Goal: Task Accomplishment & Management: Manage account settings

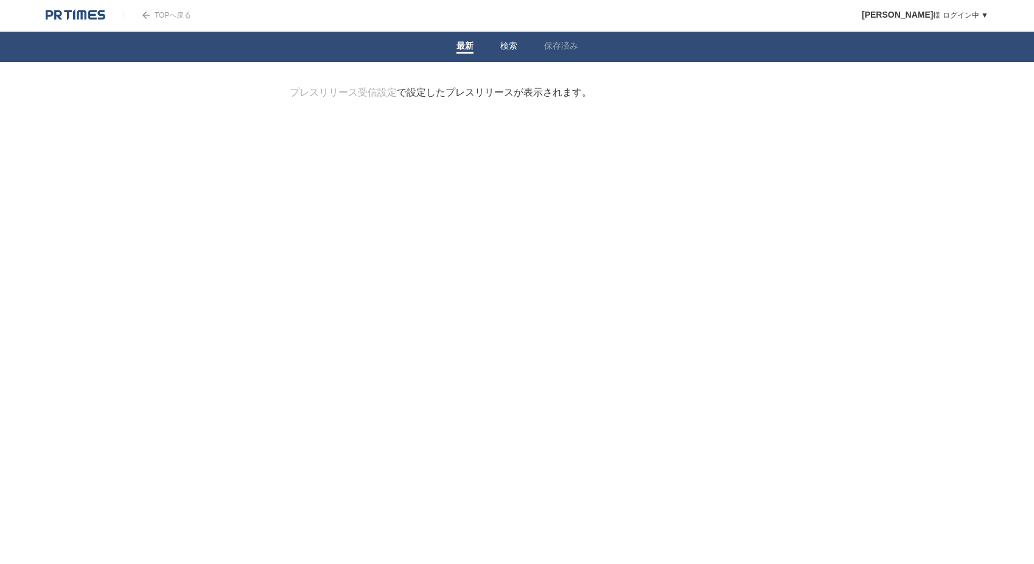
click at [508, 43] on link "検索" at bounding box center [508, 47] width 17 height 13
click at [541, 46] on li "保存済み" at bounding box center [561, 47] width 61 height 30
click at [562, 45] on link "保存済み" at bounding box center [561, 47] width 34 height 13
click at [466, 44] on link "最新" at bounding box center [465, 47] width 17 height 13
click at [366, 96] on link "プレスリリース受信設定" at bounding box center [343, 92] width 107 height 10
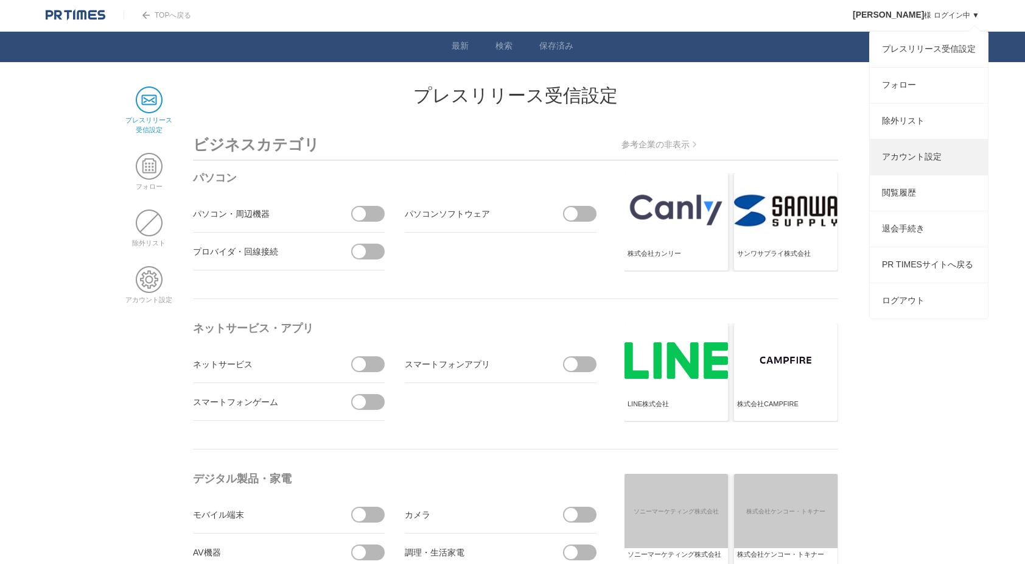
click at [942, 150] on link "アカウント設定" at bounding box center [929, 156] width 118 height 35
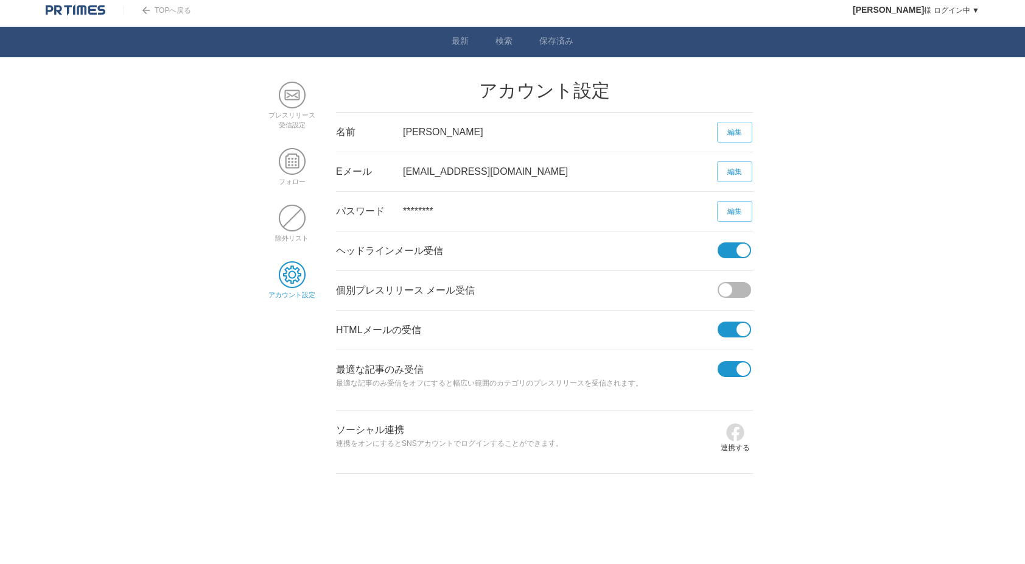
scroll to position [6, 0]
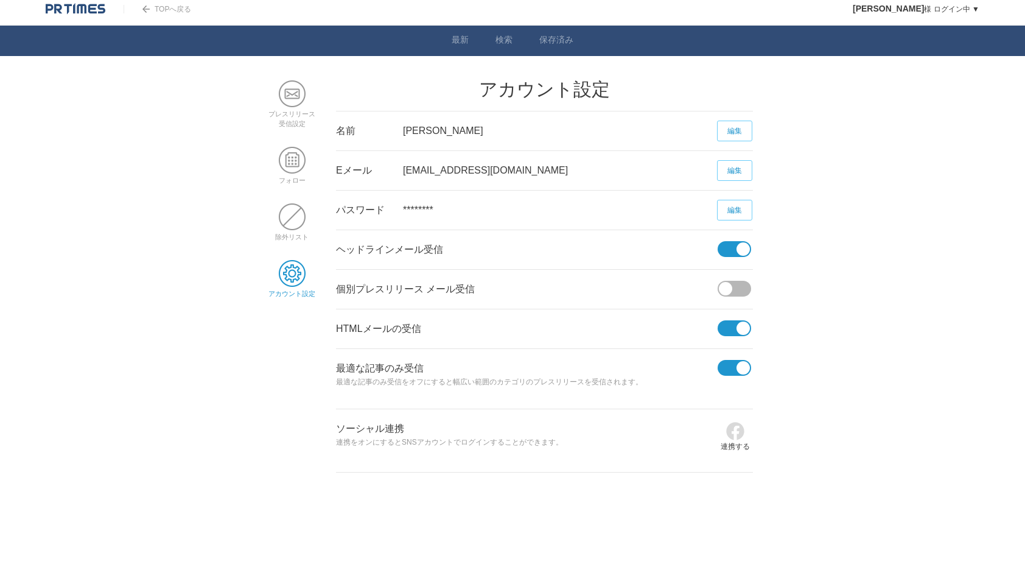
click at [734, 248] on span at bounding box center [731, 249] width 26 height 16
click at [0, 0] on input "checkbox" at bounding box center [0, 0] width 0 height 0
click at [733, 323] on span at bounding box center [731, 328] width 26 height 16
click at [0, 0] on input "checkbox" at bounding box center [0, 0] width 0 height 0
click at [742, 362] on span at bounding box center [743, 367] width 13 height 13
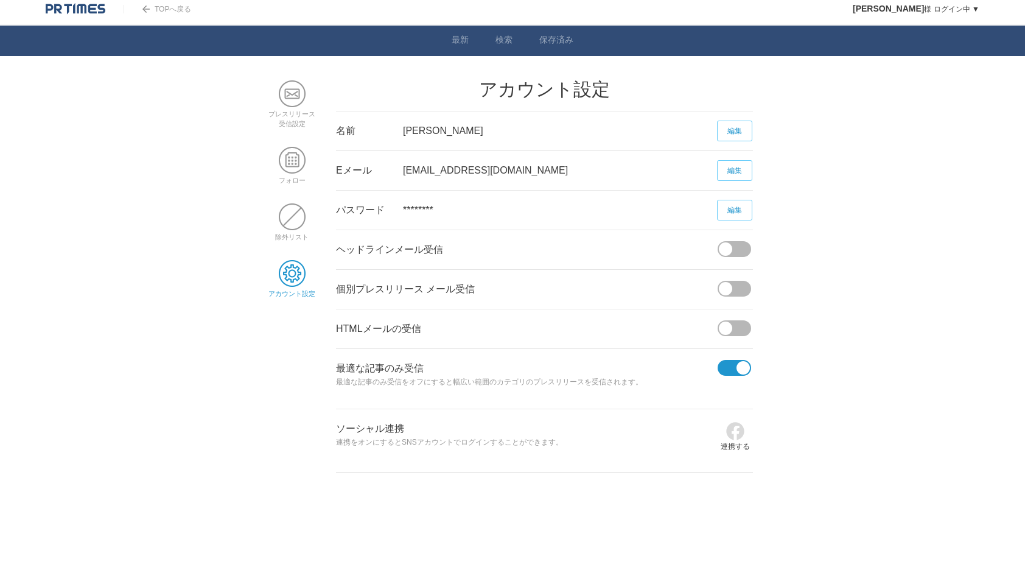
click at [0, 0] on input "checkbox" at bounding box center [0, 0] width 0 height 0
click at [784, 360] on body "TOPへ戻る 安本 百合香 様 ログイン中 ▼ プレスリリース受信設定 フォロー 除外リスト アカウント設定 閲覧履歴 退会手続き PR TIMESサイトへ戻…" at bounding box center [512, 233] width 1025 height 478
click at [245, 351] on body "TOPへ戻る 安本 百合香 様 ログイン中 ▼ プレスリリース受信設定 フォロー 除外リスト アカウント設定 閲覧履歴 退会手続き PR TIMESサイトへ戻…" at bounding box center [512, 233] width 1025 height 478
click at [290, 94] on span at bounding box center [292, 93] width 27 height 27
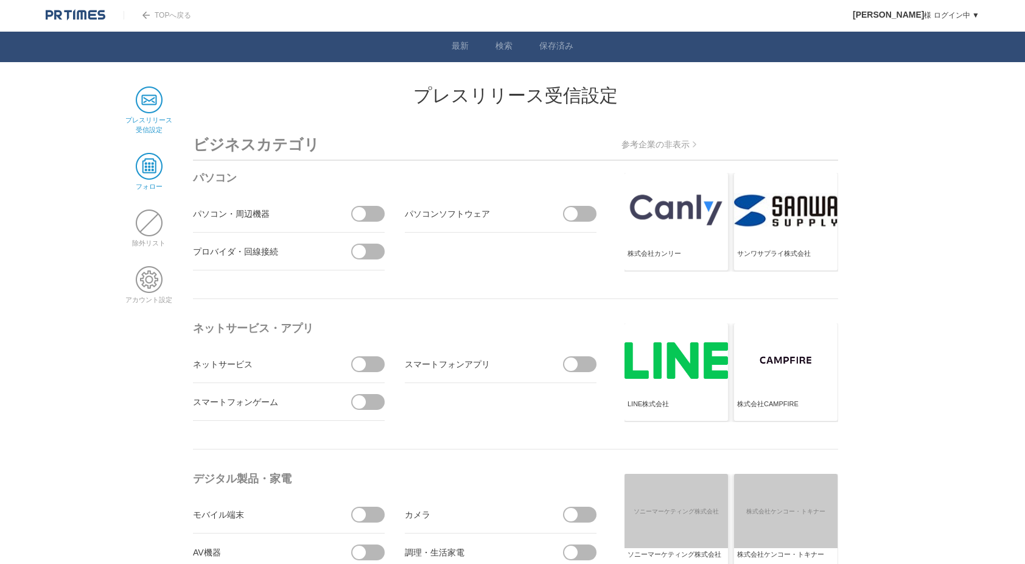
click at [144, 158] on span at bounding box center [149, 166] width 27 height 27
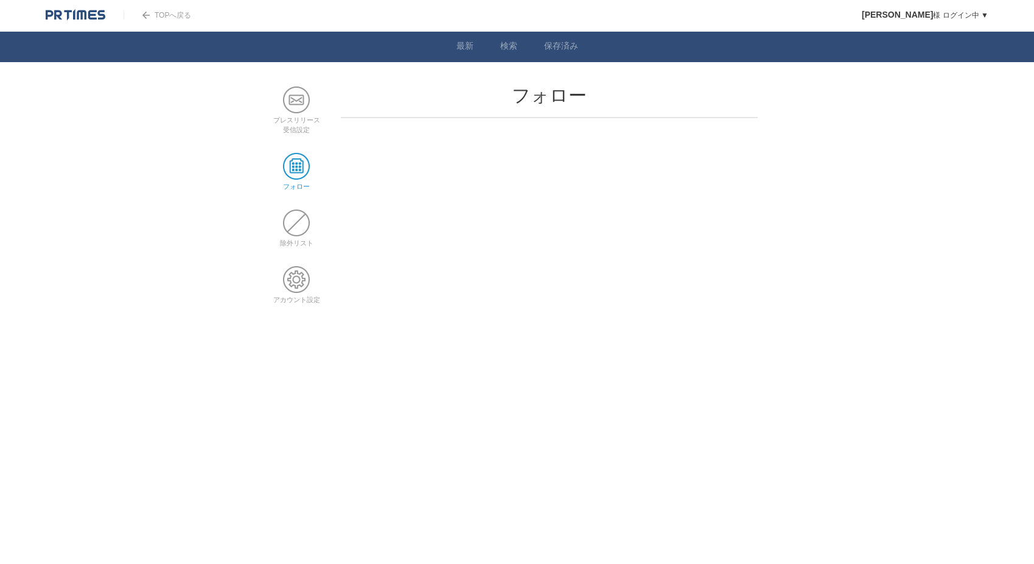
click at [76, 332] on html "TOPへ戻る 安本 百合香 様 ログイン中 ▼ プレスリリース受信設定 フォロー 除外リスト アカウント設定 閲覧履歴 退会手続き PR TIMESサイトへ戻…" at bounding box center [517, 207] width 1034 height 414
click at [299, 277] on span at bounding box center [296, 279] width 27 height 27
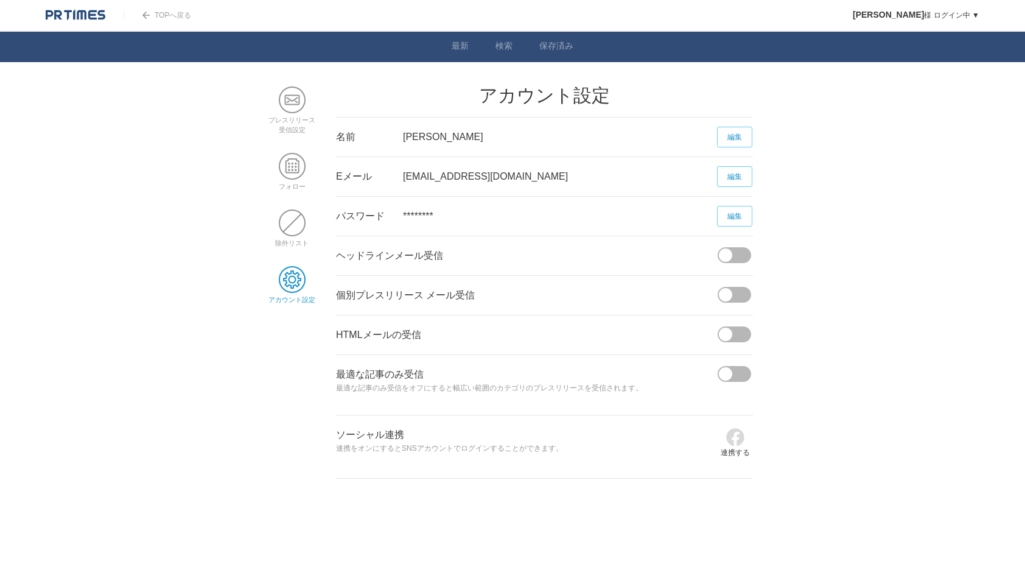
click at [178, 312] on body "TOPへ戻る [PERSON_NAME] ログイン中 ▼ プレスリリース受信設定 フォロー 除外リスト アカウント設定 閲覧履歴 退会手続き PR TIMES…" at bounding box center [512, 239] width 1025 height 478
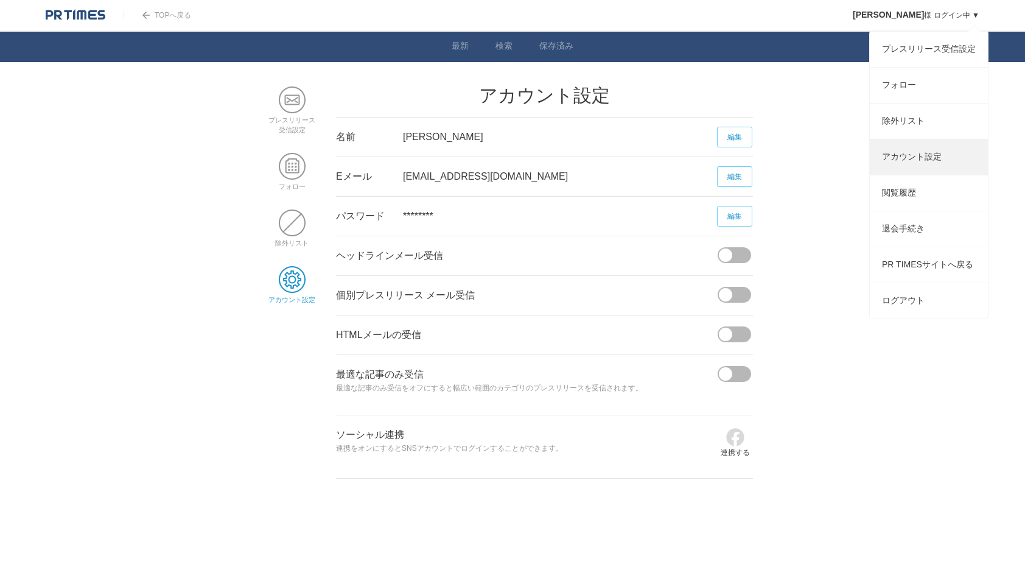
click at [909, 161] on link "アカウント設定" at bounding box center [929, 156] width 118 height 35
click at [947, 8] on div "[PERSON_NAME] ログイン中 ▼ プレスリリース受信設定 フォロー 除外リスト アカウント設定 閲覧履歴 退会手続き PR TIMESサイトへ戻る …" at bounding box center [907, 15] width 145 height 30
click at [908, 317] on link "ログアウト" at bounding box center [929, 300] width 118 height 35
